Goal: Task Accomplishment & Management: Complete application form

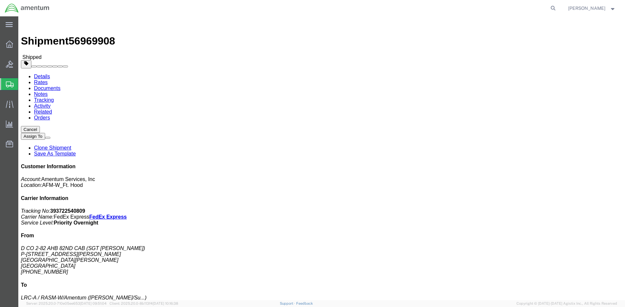
click at [0, 0] on span "Create Shipment" at bounding box center [0, 0] width 0 height 0
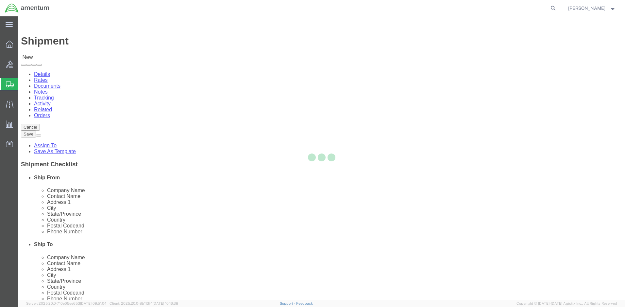
select select
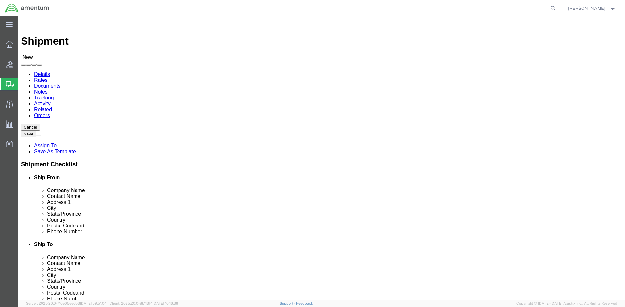
click input "text"
type input "[PERSON_NAME]"
click p "- Amentum - ([PERSON_NAME]***) BLDG [STREET_ADDRESS][PERSON_NAME] Defrenn Army …"
select select "[GEOGRAPHIC_DATA]"
type input "[PERSON_NAME]"
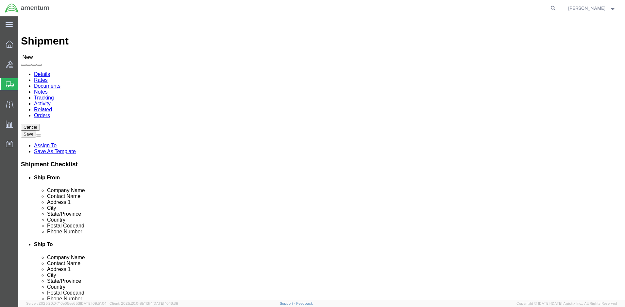
click label "Address 1"
click input "text"
type input "[PERSON_NAME]"
click p "- Amentum - ([PERSON_NAME]/[PERSON_NAME]) BLDG. [STREET_ADDRESS]"
select select "WA"
